Goal: Find specific page/section: Find specific page/section

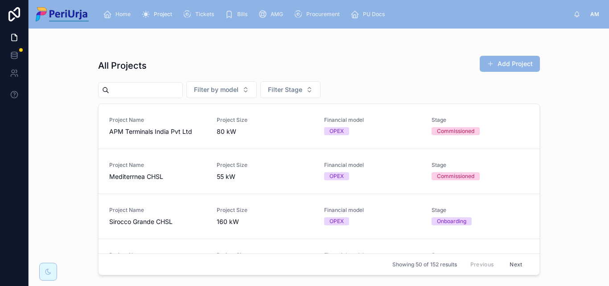
click at [152, 91] on input "text" at bounding box center [145, 90] width 73 height 12
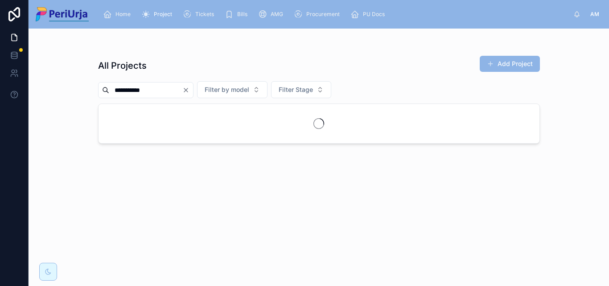
type input "**********"
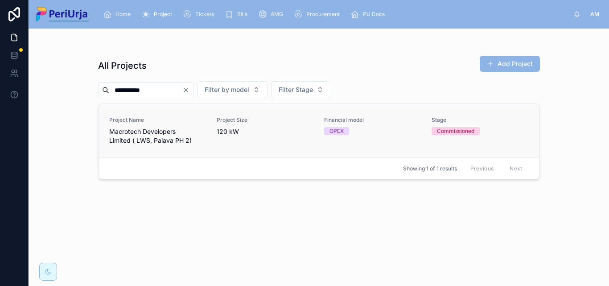
click at [160, 132] on span "Macrotech Developers Limited ( LWS, Palava PH 2)" at bounding box center [157, 136] width 97 height 18
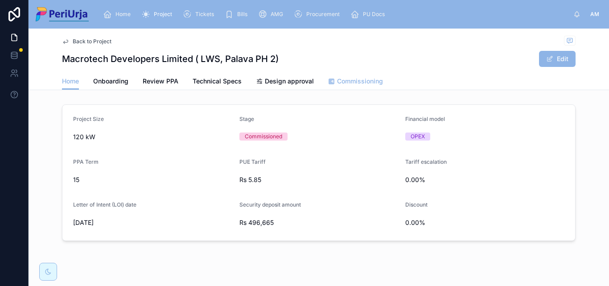
click at [368, 82] on span "Commissioning" at bounding box center [360, 81] width 46 height 9
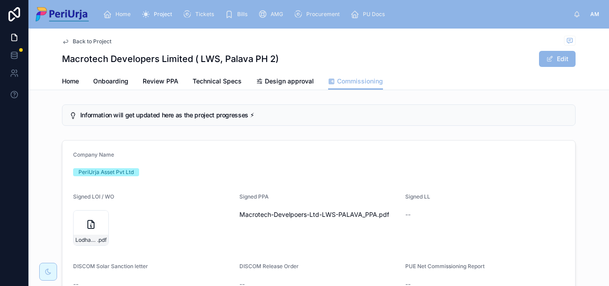
click at [160, 203] on div "Signed LOI / WO" at bounding box center [152, 198] width 159 height 11
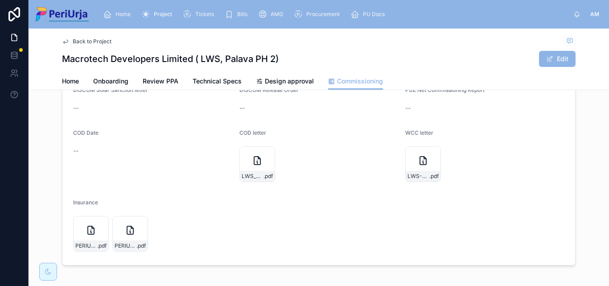
scroll to position [216, 0]
